Goal: Task Accomplishment & Management: Complete application form

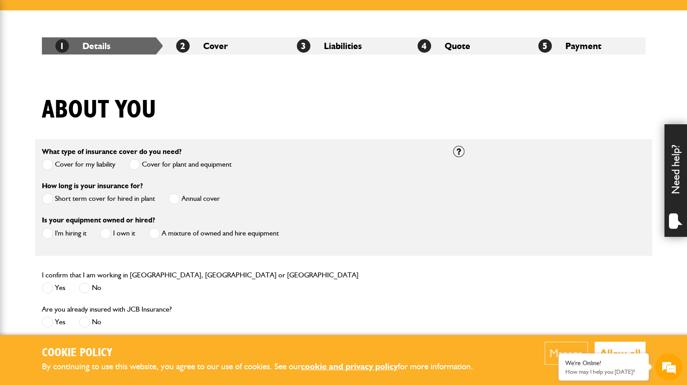
scroll to position [146, 0]
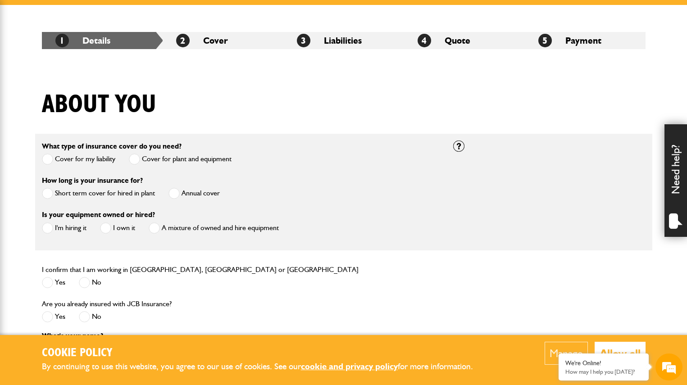
click at [48, 191] on span at bounding box center [47, 193] width 11 height 11
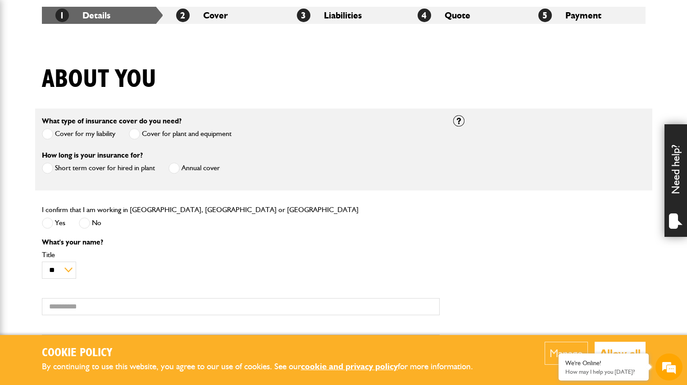
scroll to position [182, 0]
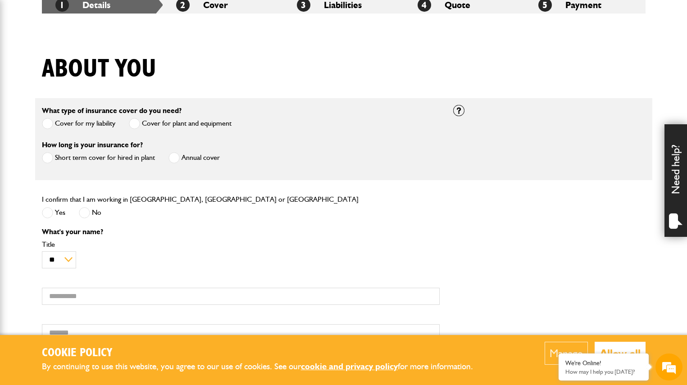
click at [50, 214] on span at bounding box center [47, 212] width 11 height 11
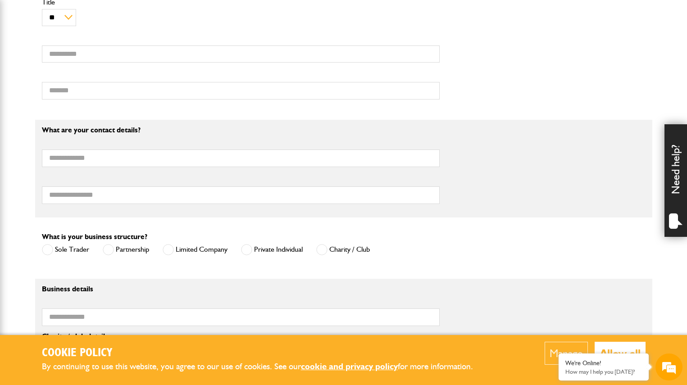
scroll to position [414, 0]
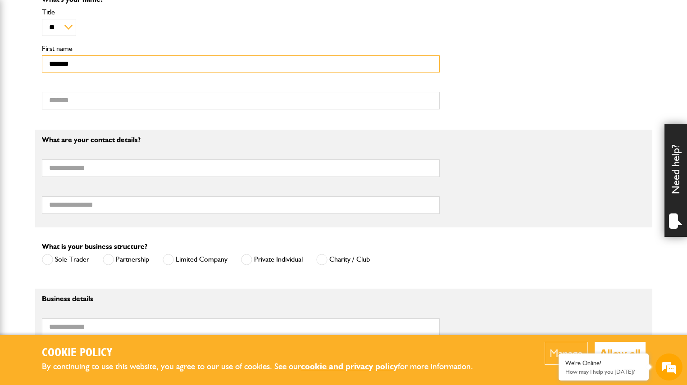
type input "*******"
type input "******"
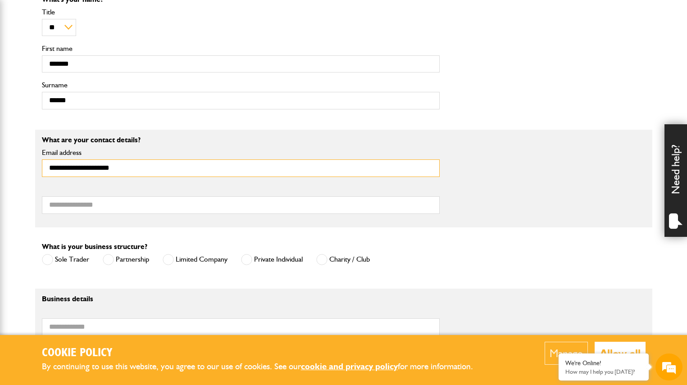
scroll to position [0, 0]
type input "**********"
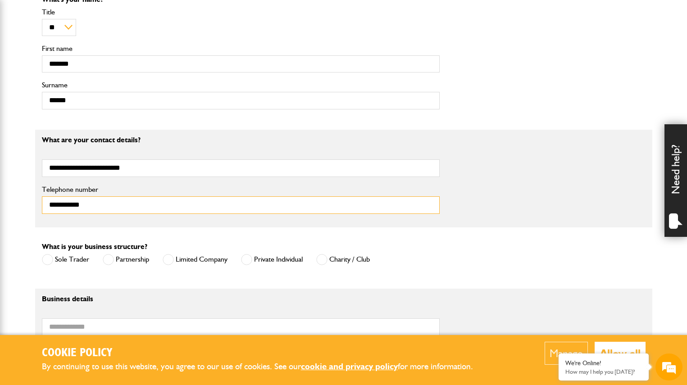
type input "**********"
click at [249, 258] on span at bounding box center [246, 259] width 11 height 11
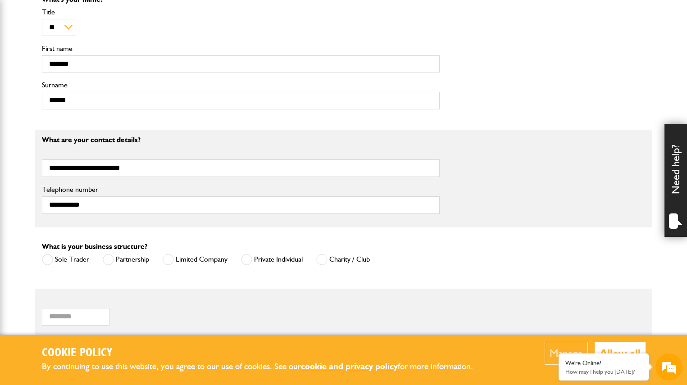
scroll to position [527, 0]
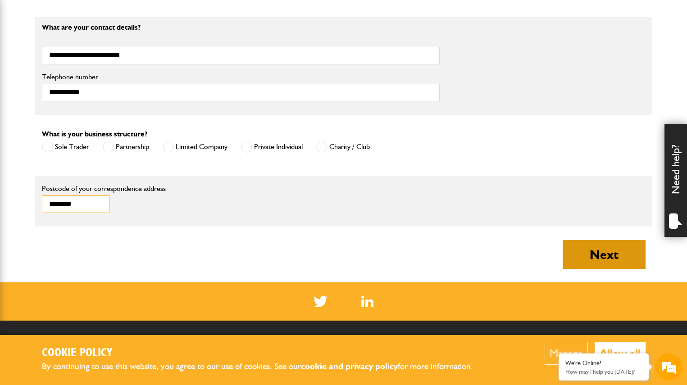
type input "********"
click at [606, 260] on button "Next" at bounding box center [604, 254] width 83 height 29
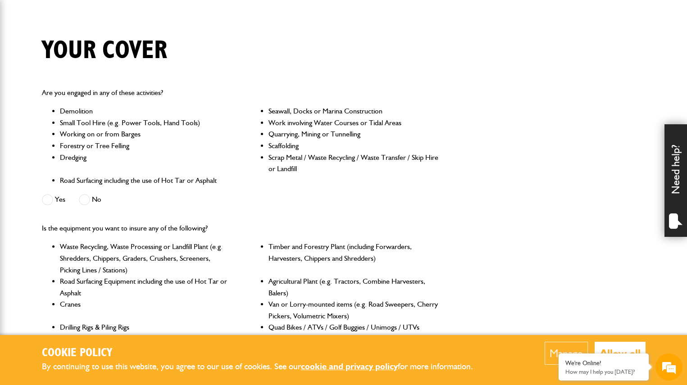
scroll to position [202, 0]
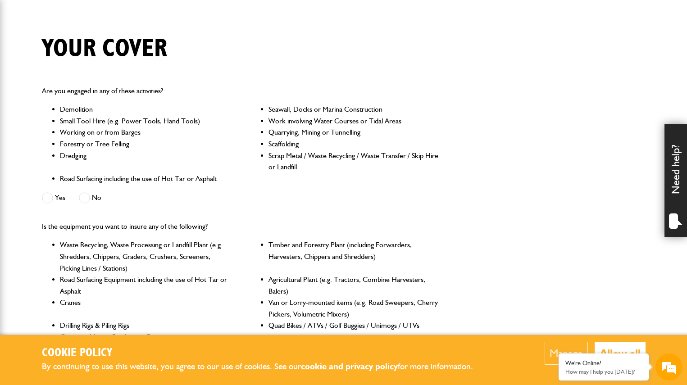
click at [83, 194] on span at bounding box center [84, 197] width 11 height 11
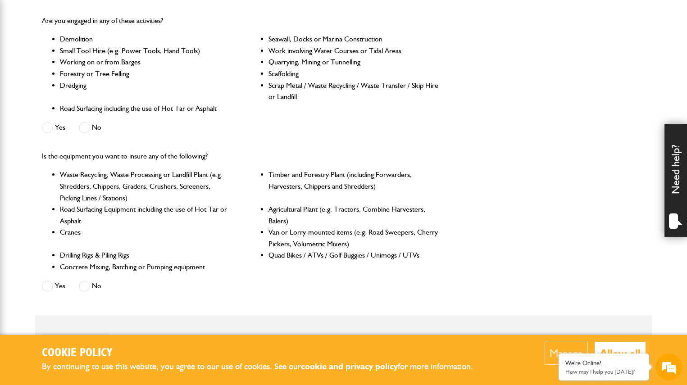
scroll to position [315, 0]
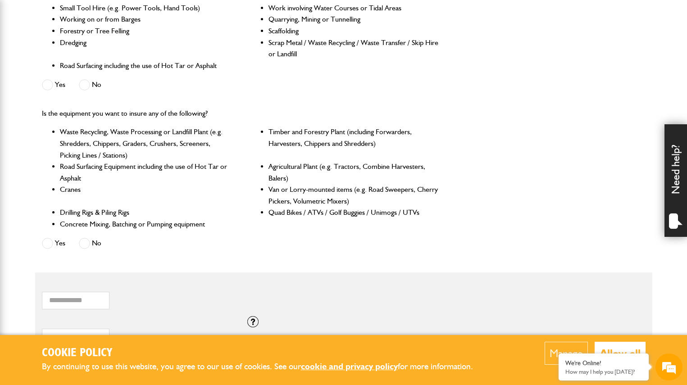
click at [87, 239] on span at bounding box center [84, 243] width 11 height 11
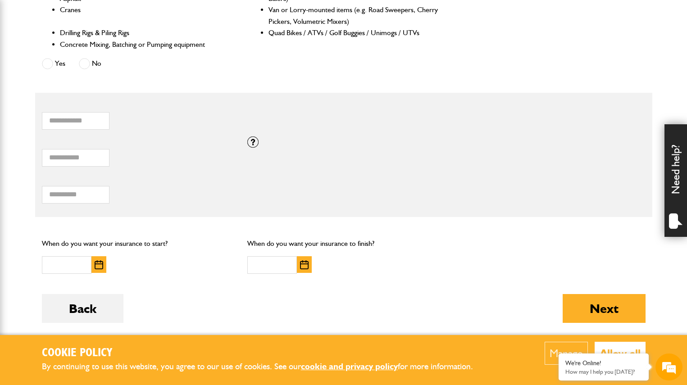
scroll to position [493, 0]
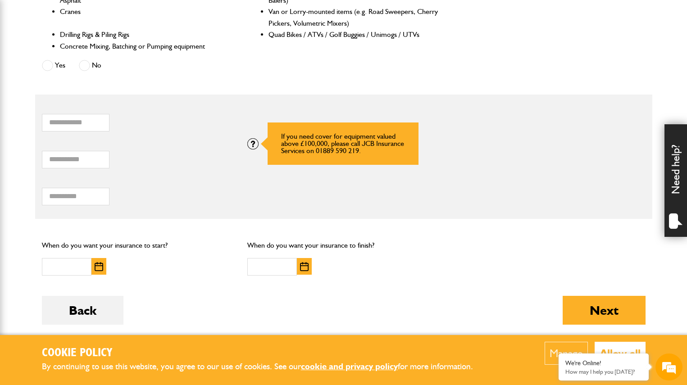
click at [253, 139] on div at bounding box center [252, 143] width 11 height 11
click at [253, 140] on div at bounding box center [252, 143] width 11 height 11
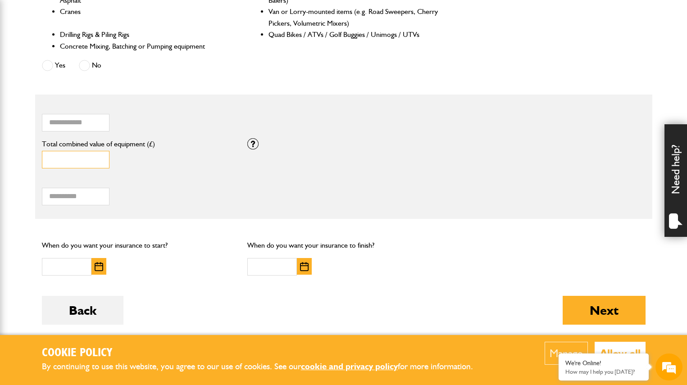
click at [98, 152] on input "*" at bounding box center [76, 160] width 68 height 18
type input "*"
click at [98, 152] on input "*" at bounding box center [76, 160] width 68 height 18
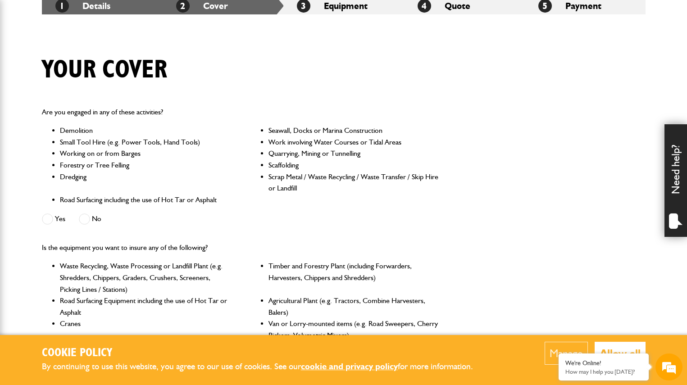
scroll to position [0, 0]
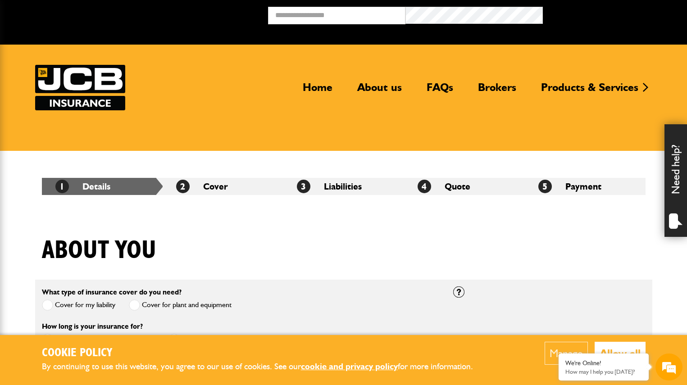
scroll to position [527, 0]
